Goal: Information Seeking & Learning: Understand process/instructions

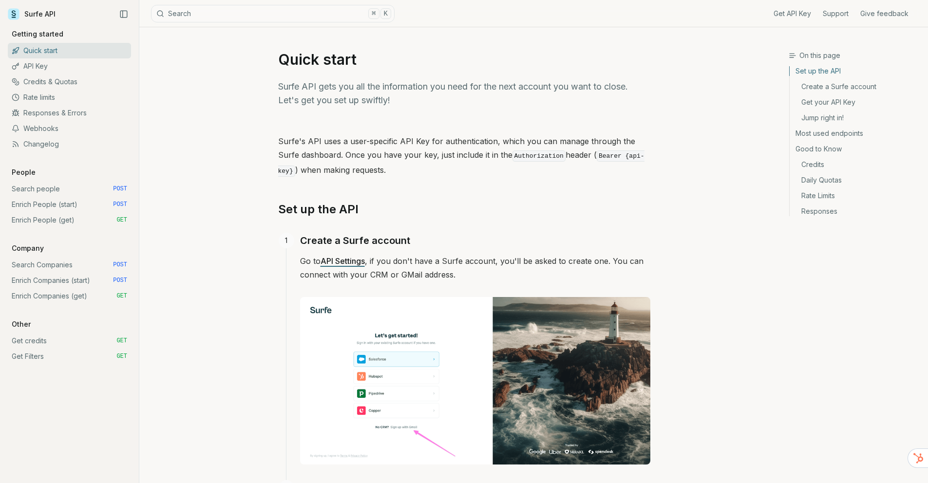
click at [68, 220] on link "Enrich People (get) GET" at bounding box center [69, 221] width 123 height 16
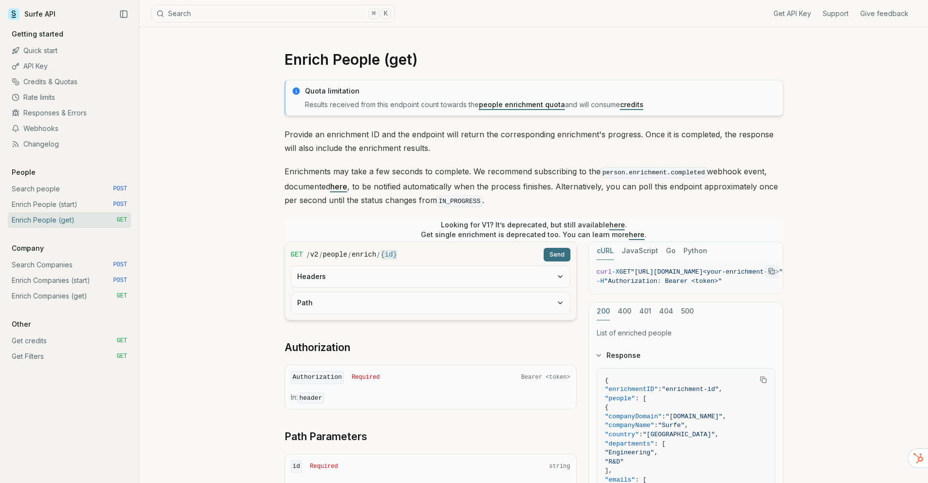
click at [73, 86] on link "Credits & Quotas" at bounding box center [69, 82] width 123 height 16
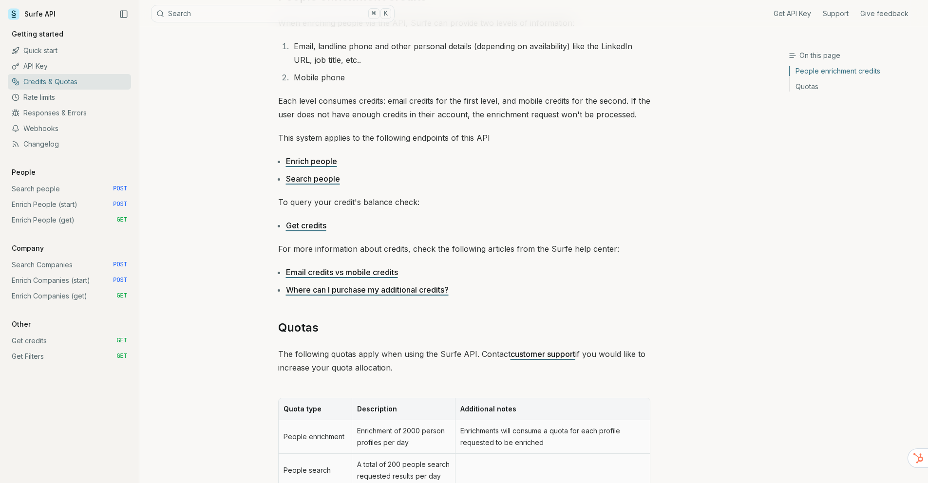
scroll to position [306, 0]
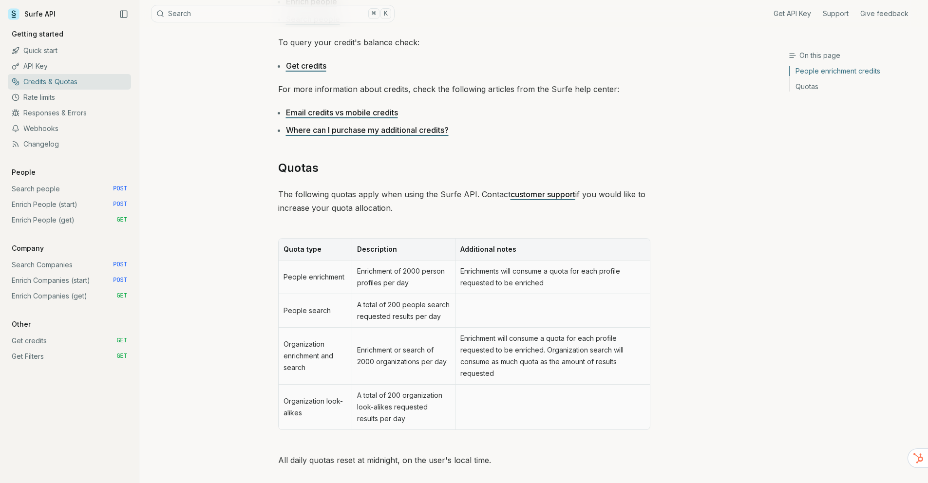
click at [332, 277] on td "People enrichment" at bounding box center [316, 278] width 74 height 34
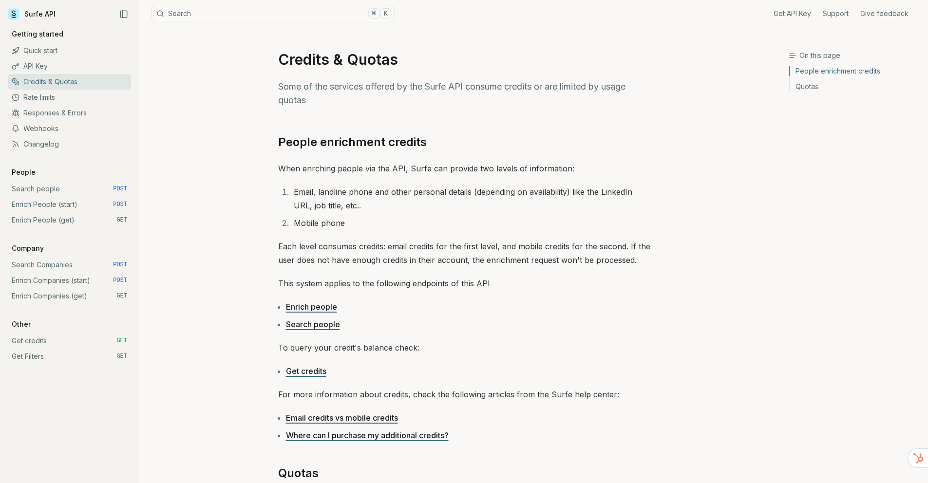
click at [38, 13] on link "Surfe API" at bounding box center [32, 14] width 48 height 15
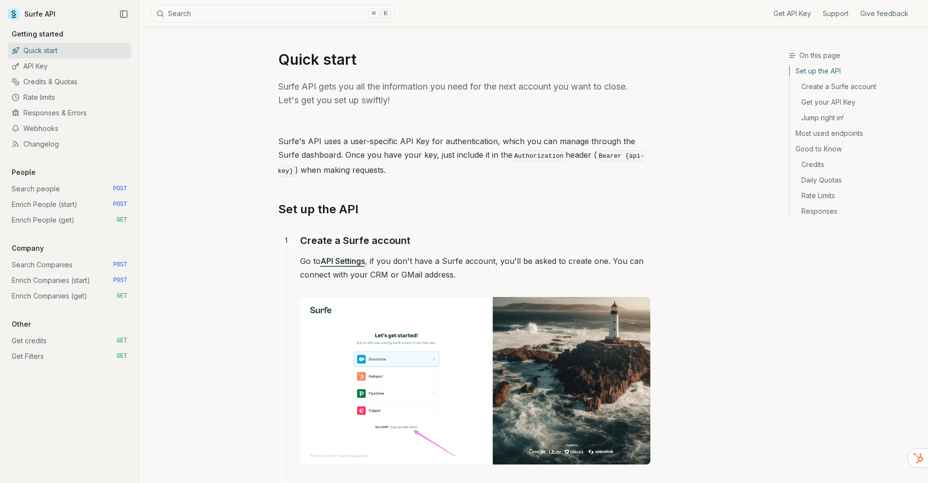
click at [43, 75] on link "Credits & Quotas" at bounding box center [69, 82] width 123 height 16
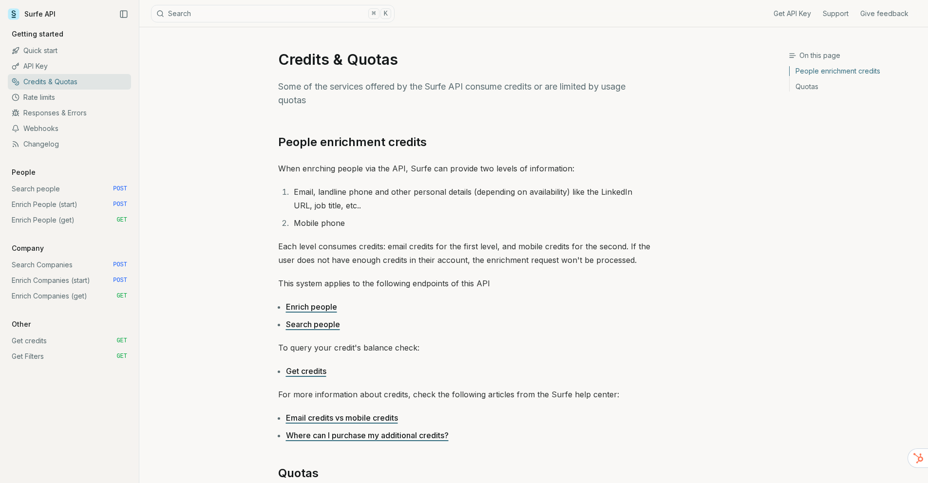
click at [46, 67] on link "API Key" at bounding box center [69, 66] width 123 height 16
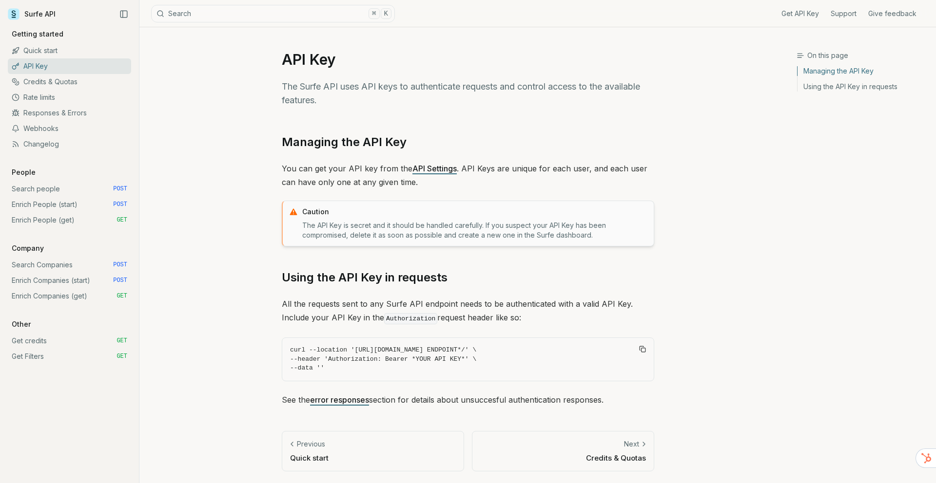
click at [55, 84] on link "Credits & Quotas" at bounding box center [69, 82] width 123 height 16
